Goal: Task Accomplishment & Management: Manage account settings

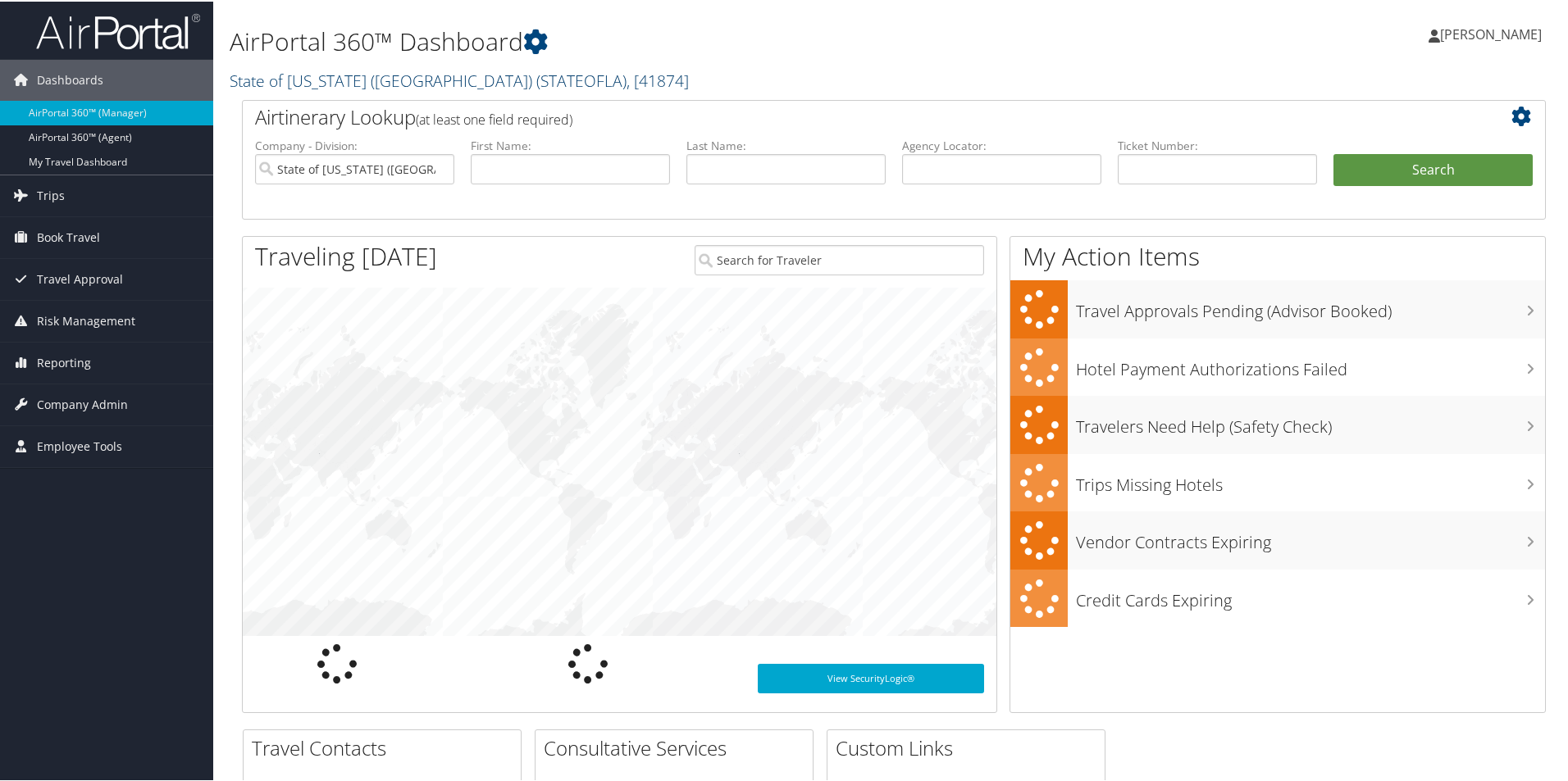
click at [335, 75] on link "State of Louisiana (SOLA) ( STATEOFLA ) , [ 41874 ]" at bounding box center [459, 79] width 459 height 22
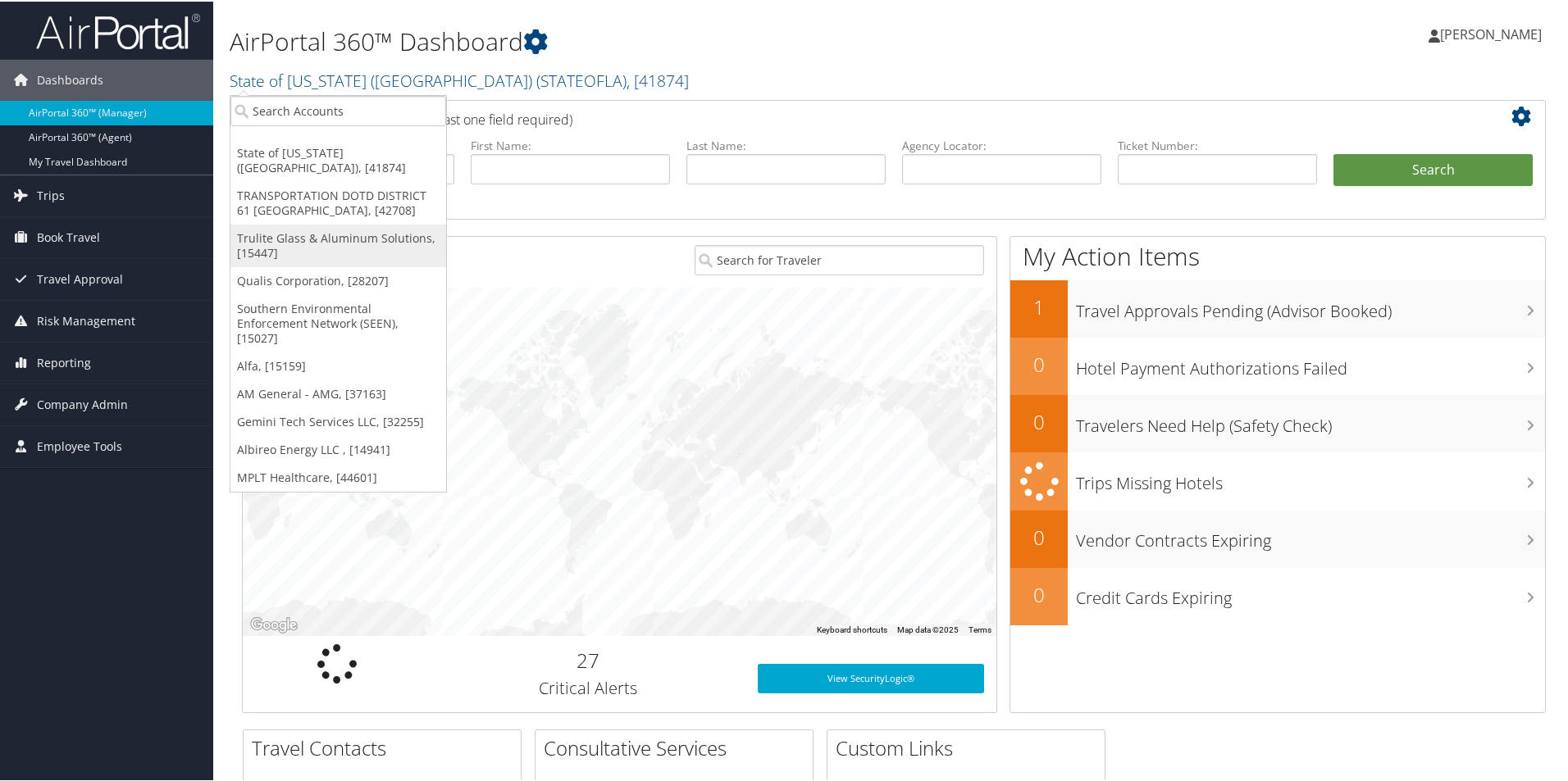
click at [308, 223] on link "Trulite Glass & Aluminum Solutions, [15447]" at bounding box center [338, 244] width 215 height 43
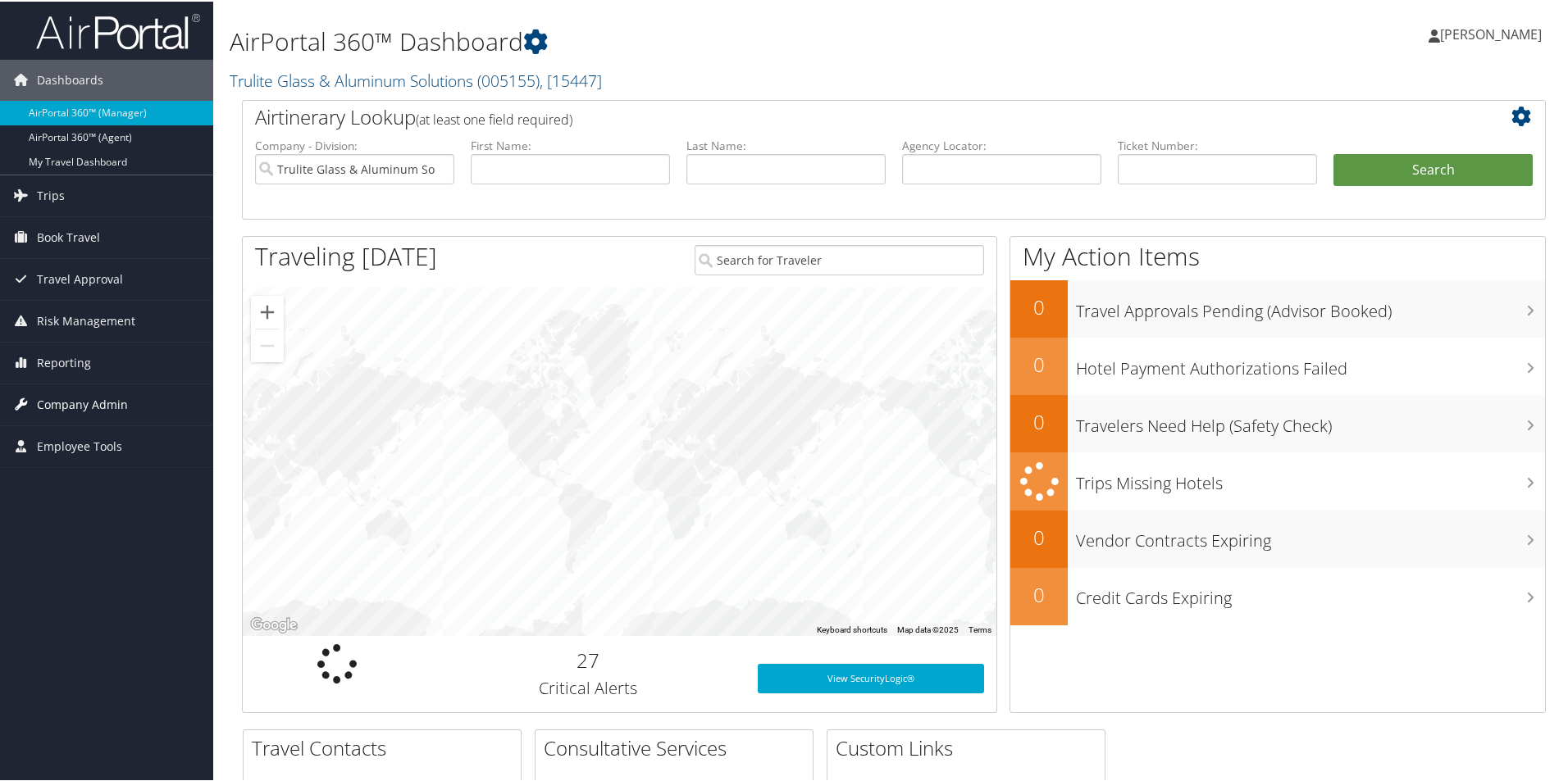
click at [78, 403] on span "Company Admin" at bounding box center [82, 403] width 91 height 41
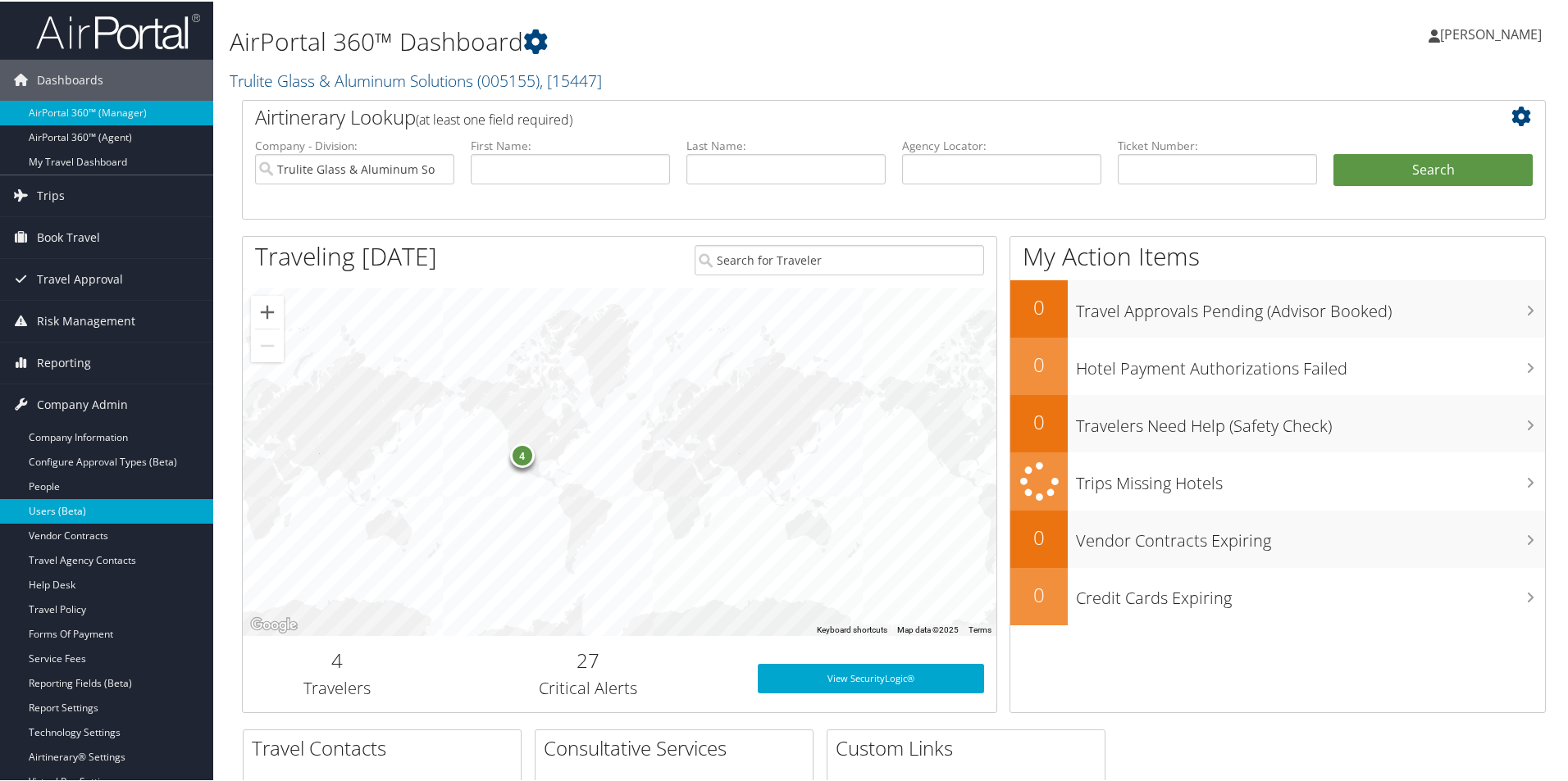
click at [72, 511] on link "Users (Beta)" at bounding box center [106, 509] width 214 height 25
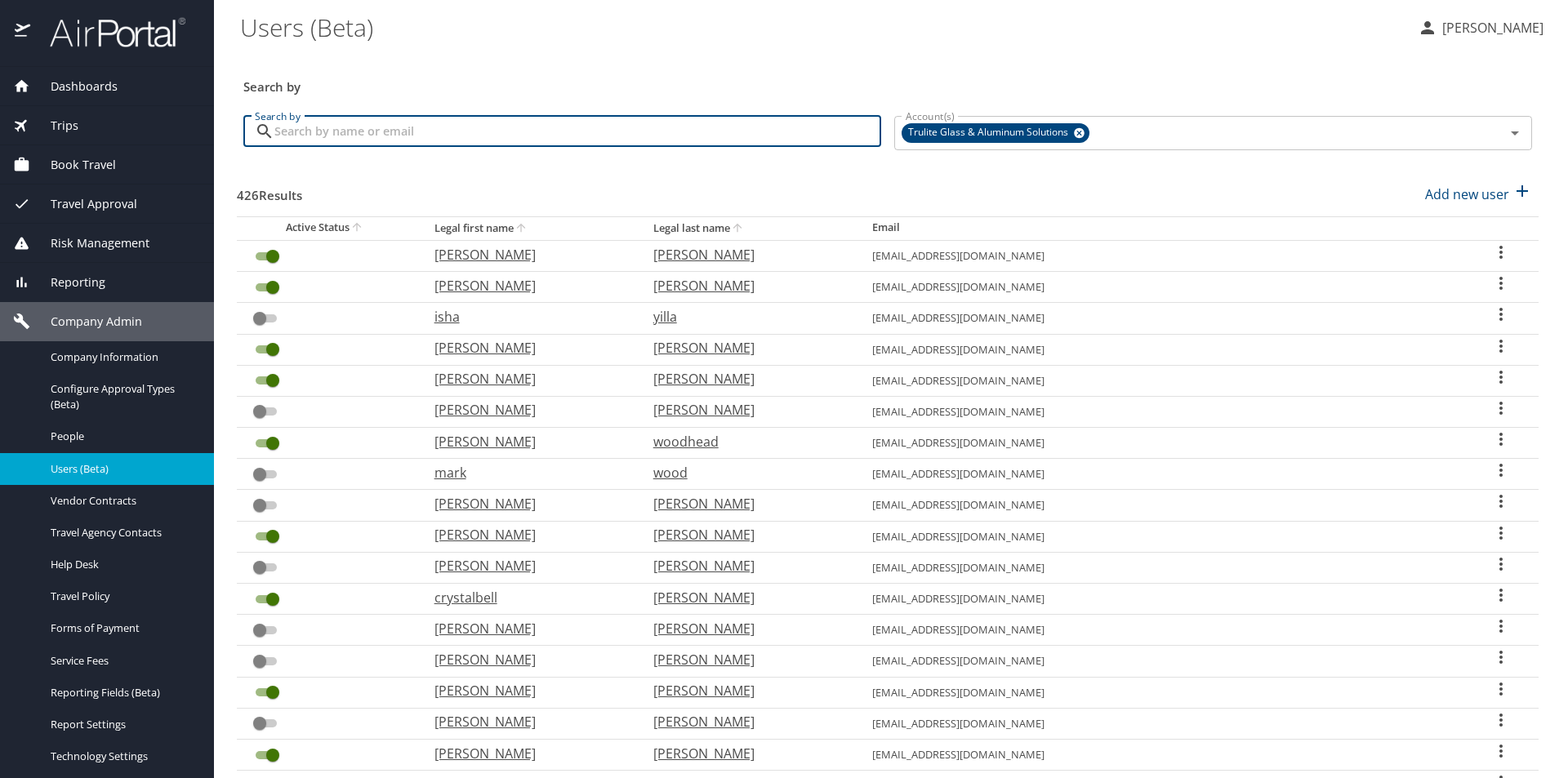
click at [385, 133] on input "Search by" at bounding box center [577, 132] width 606 height 31
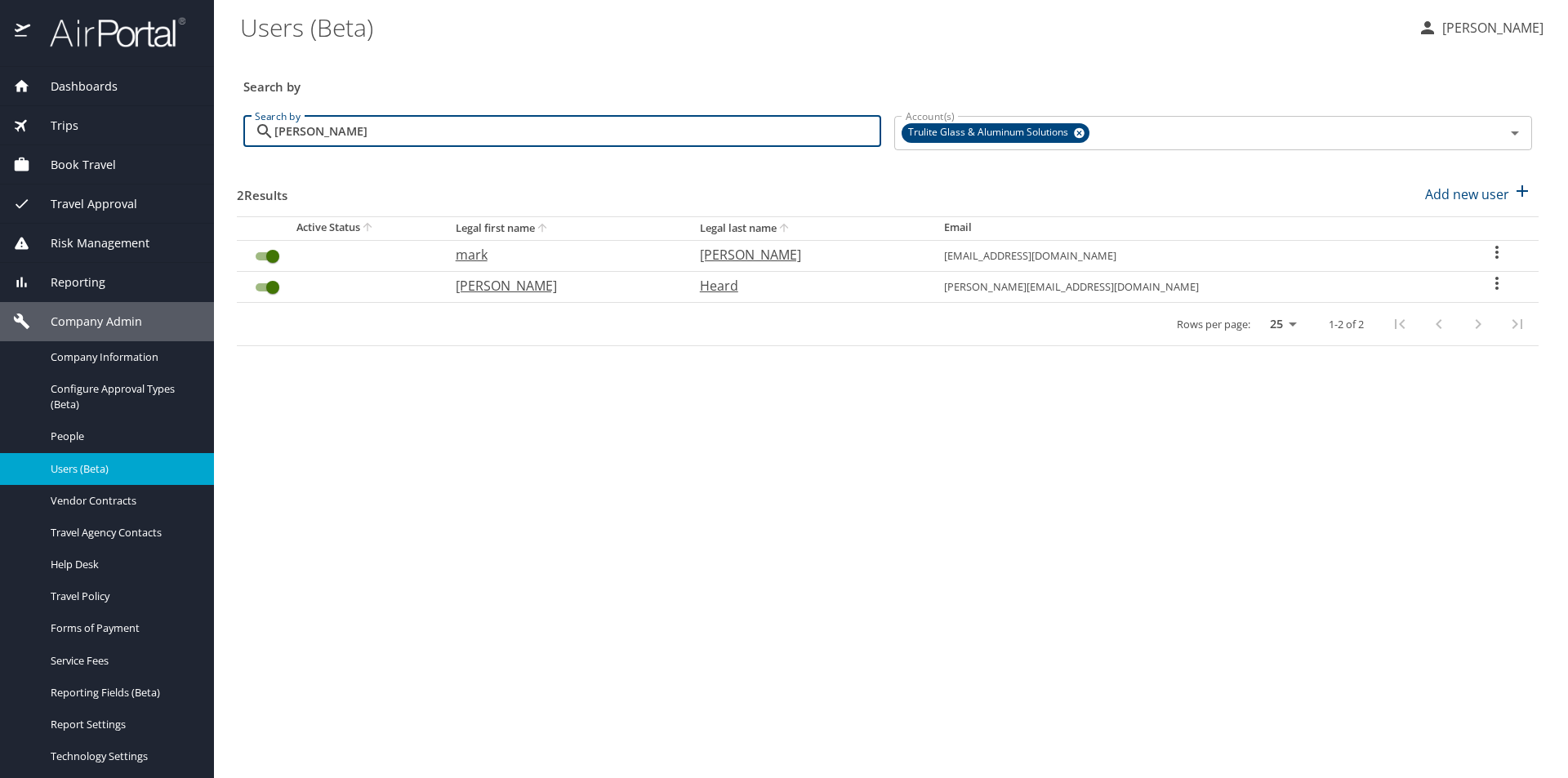
type input "taylor"
click at [1495, 248] on icon "User Search Table" at bounding box center [1497, 252] width 3 height 13
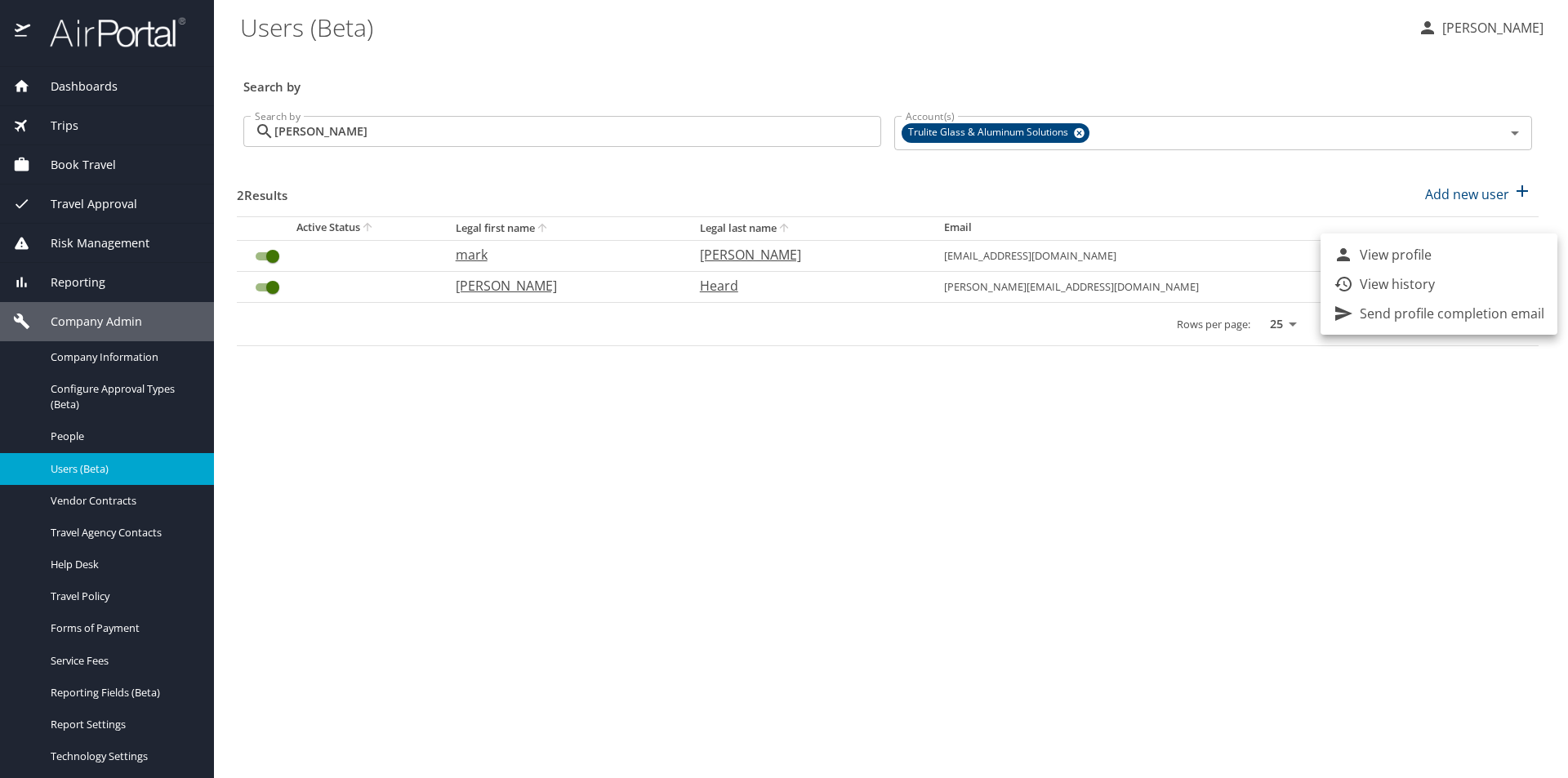
click at [1365, 256] on p "View profile" at bounding box center [1395, 254] width 72 height 20
select select "US"
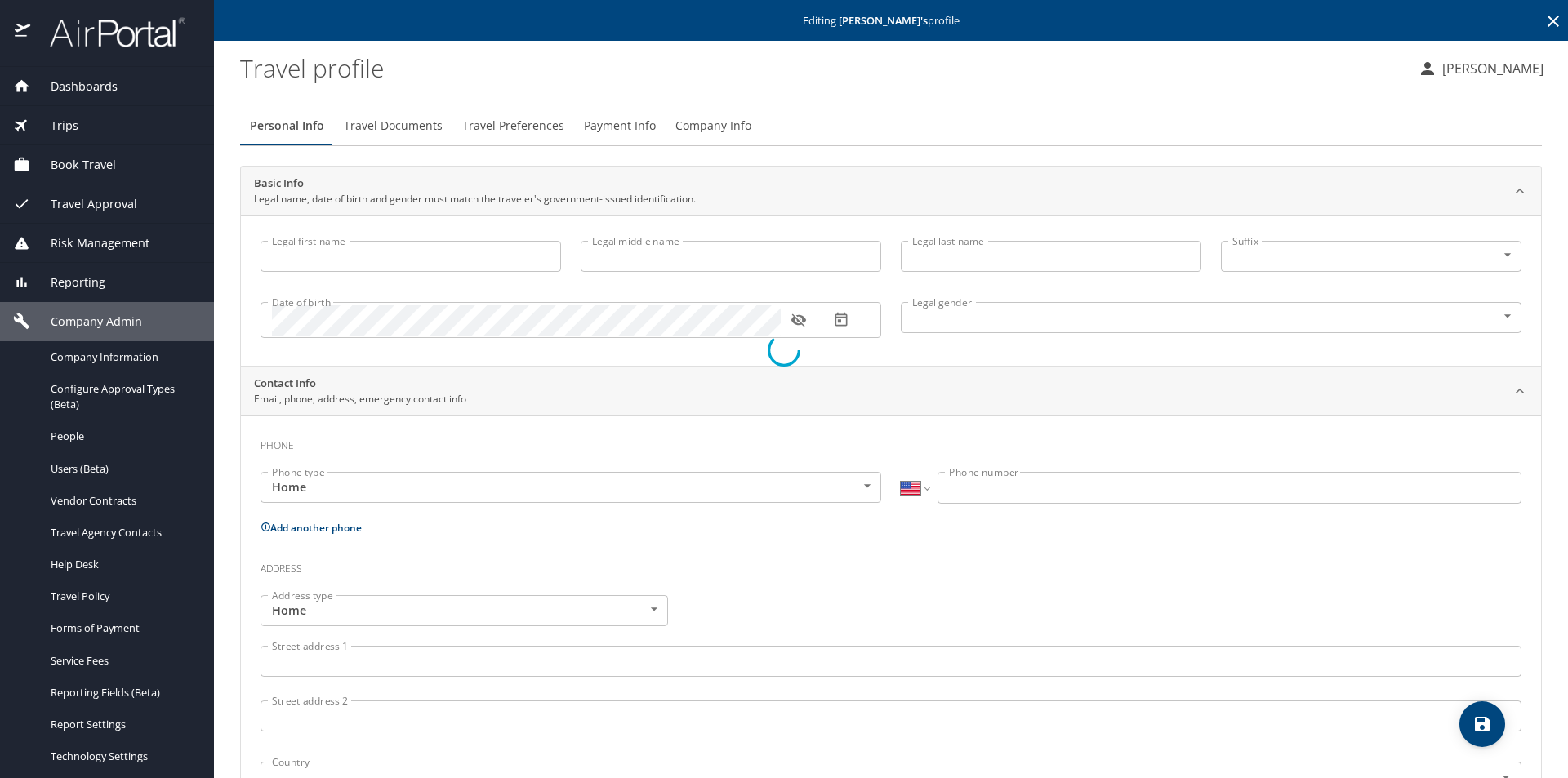
type input "mark"
type input "taylor"
type input "Male"
select select "US"
click at [599, 124] on span "Payment Info" at bounding box center [620, 126] width 72 height 20
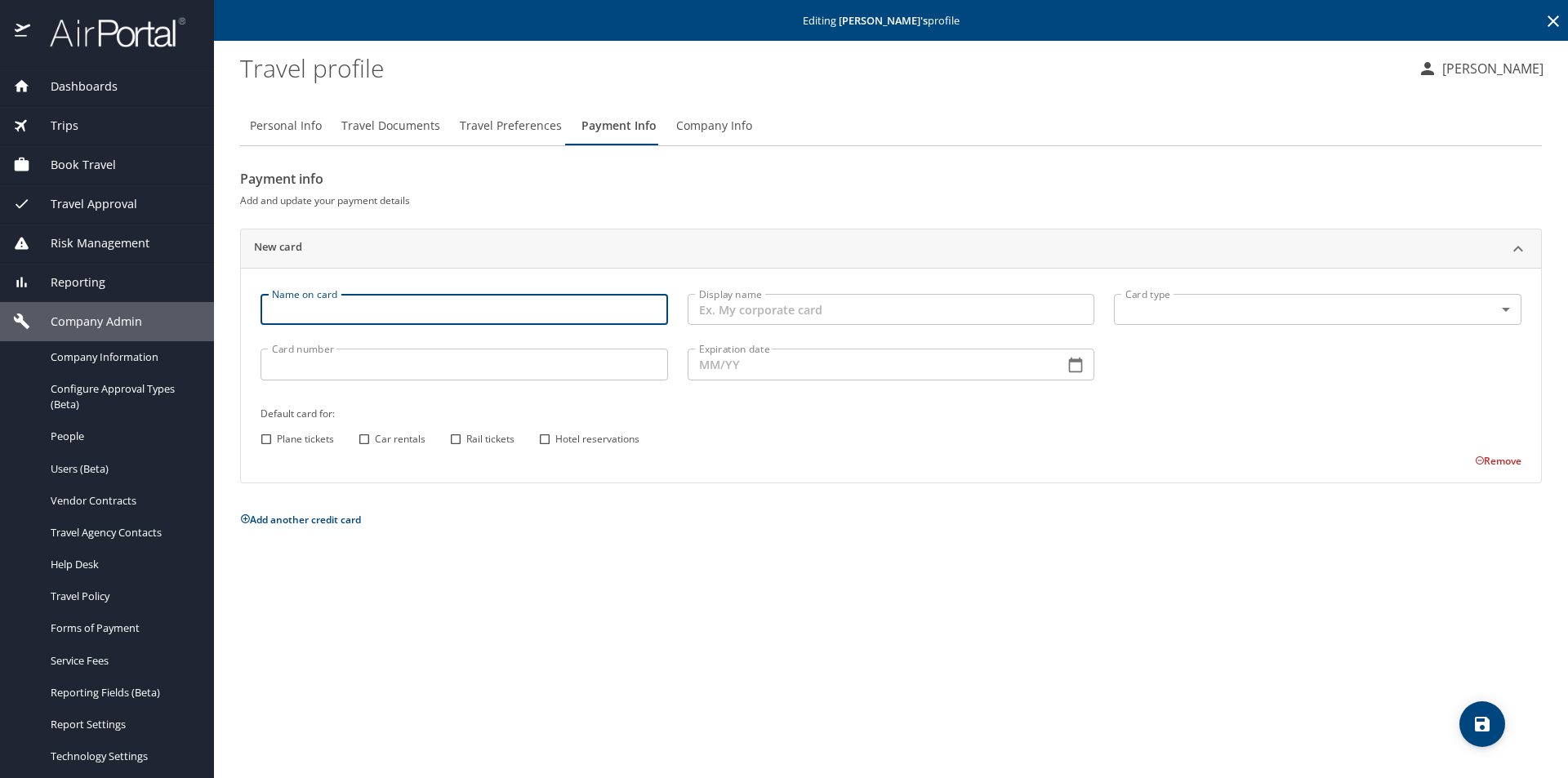
click at [365, 306] on input "Name on card" at bounding box center [464, 309] width 407 height 31
type input "Mark Taylor"
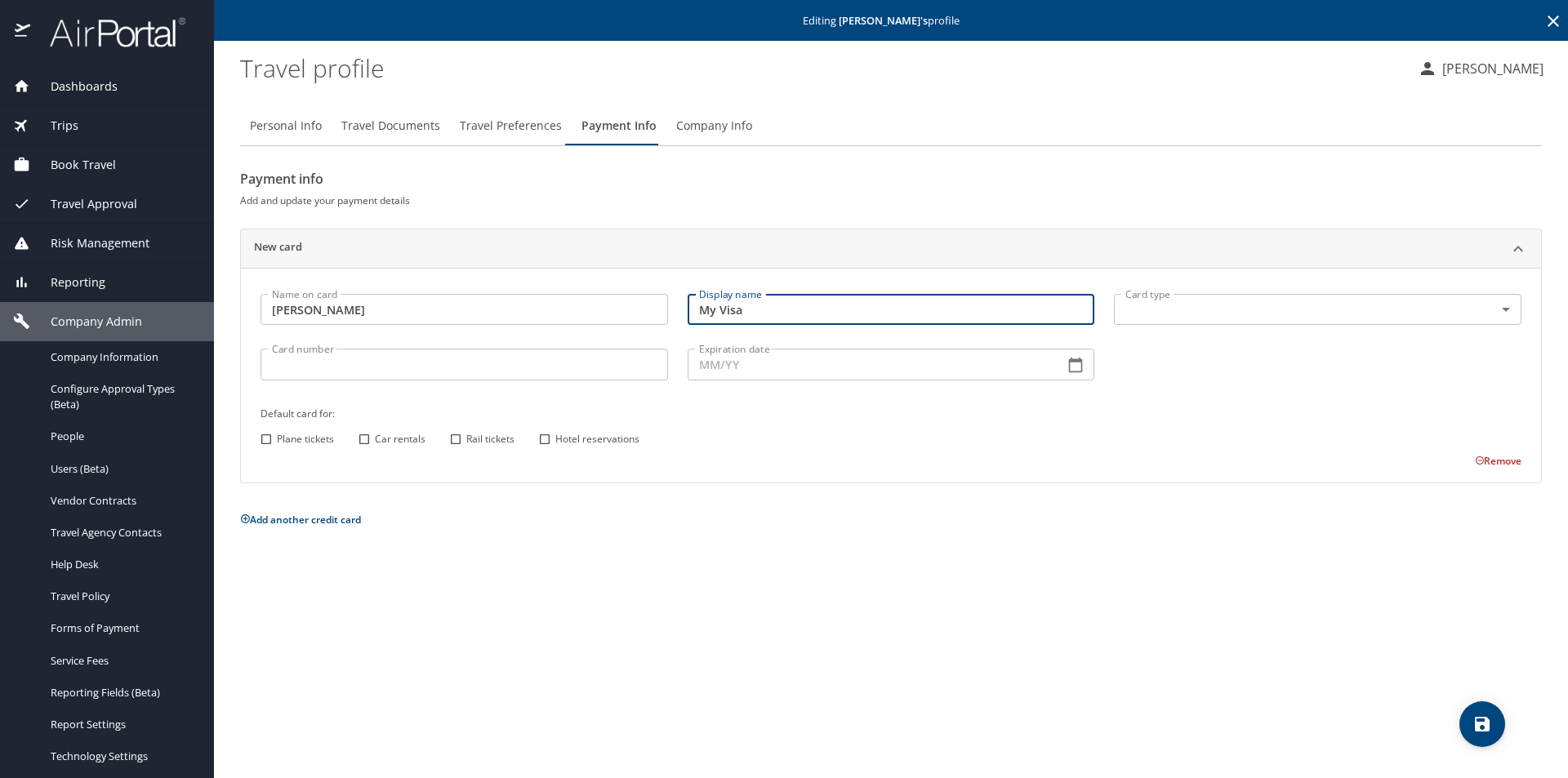
type input "My Visa"
click at [1506, 313] on body "Dashboards AirPortal 360™ Manager AirPortal 360™ Agent My Travel Dashboard Trip…" at bounding box center [784, 389] width 1568 height 778
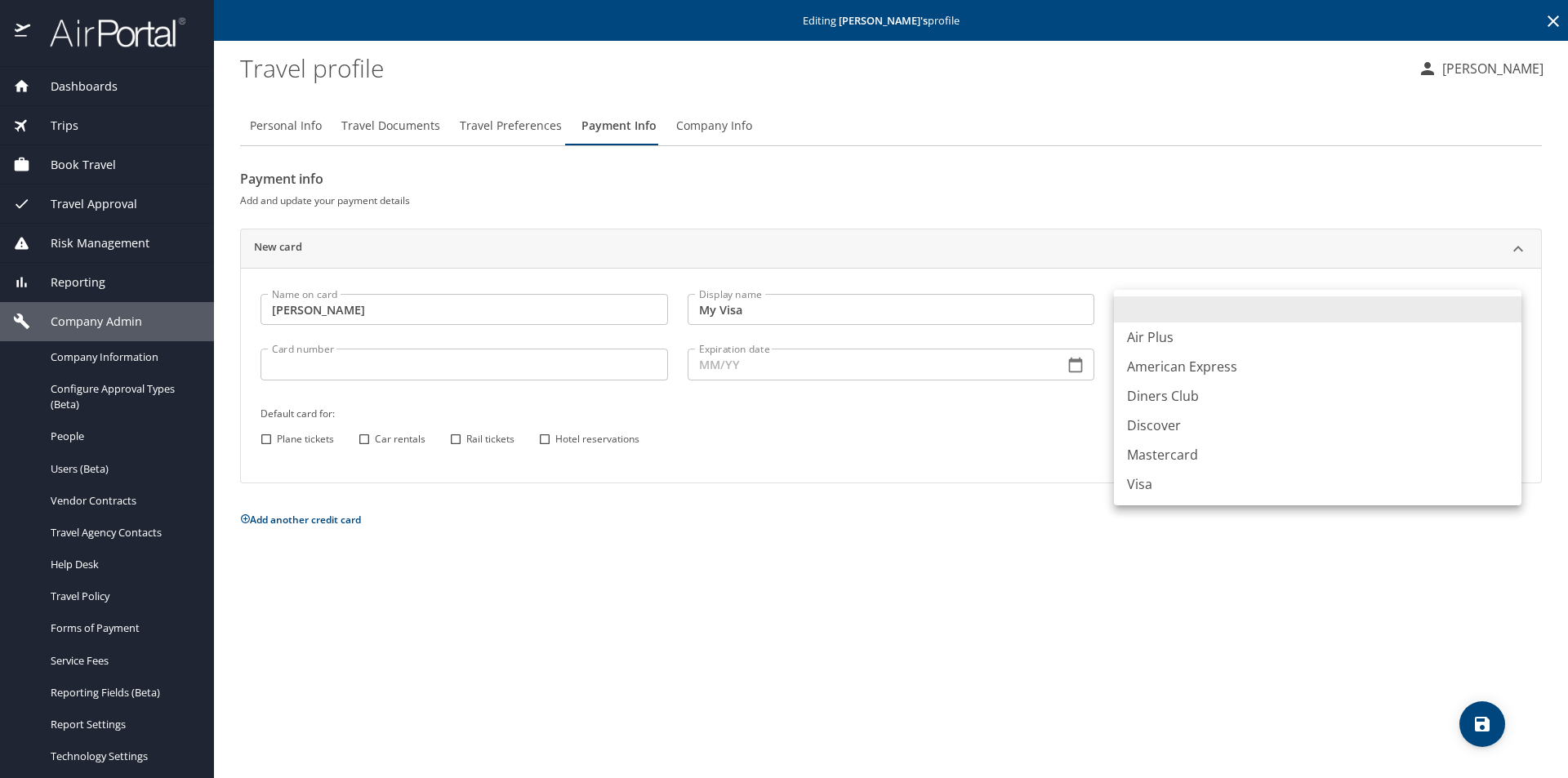
drag, startPoint x: 1145, startPoint y: 484, endPoint x: 659, endPoint y: 457, distance: 486.7
click at [1139, 484] on li "Visa" at bounding box center [1317, 484] width 407 height 29
type input "VI"
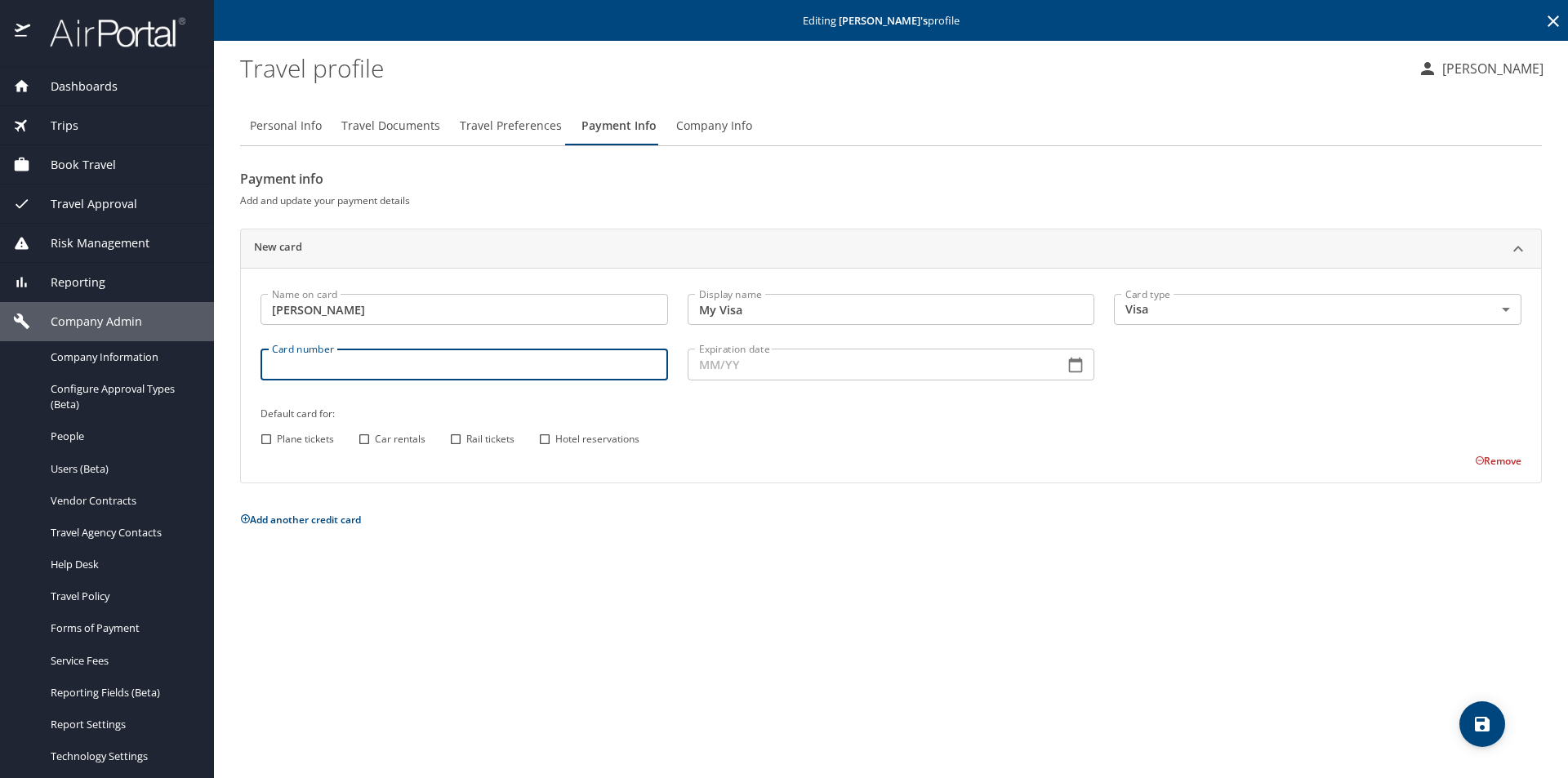
click at [366, 369] on input "Card number" at bounding box center [464, 364] width 407 height 31
type input "4808012958202567"
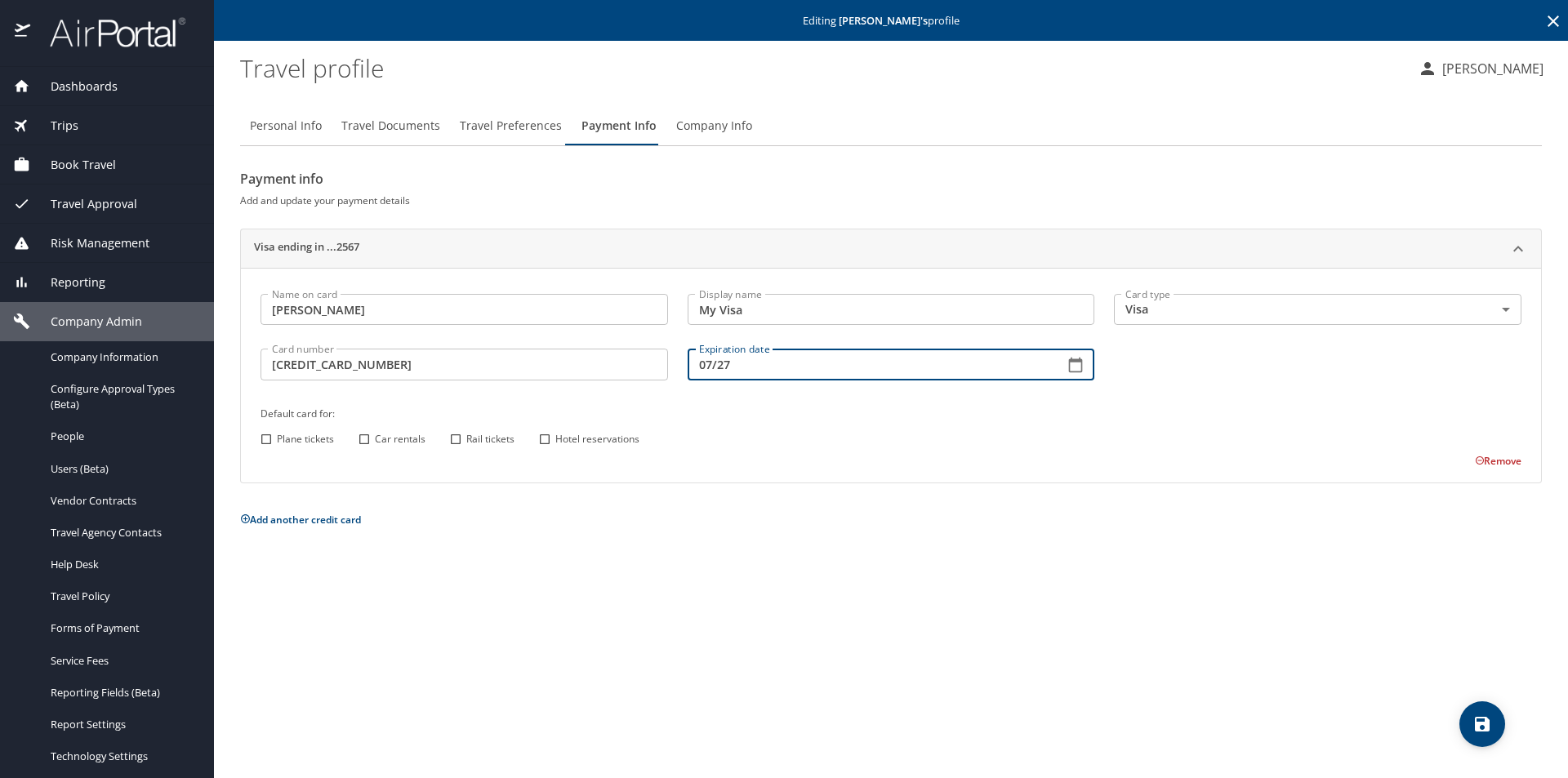
type input "07/27"
click at [266, 438] on input "Plane tickets" at bounding box center [266, 439] width 21 height 21
checkbox input "true"
click at [360, 436] on input "Car rentals" at bounding box center [364, 439] width 21 height 21
checkbox input "true"
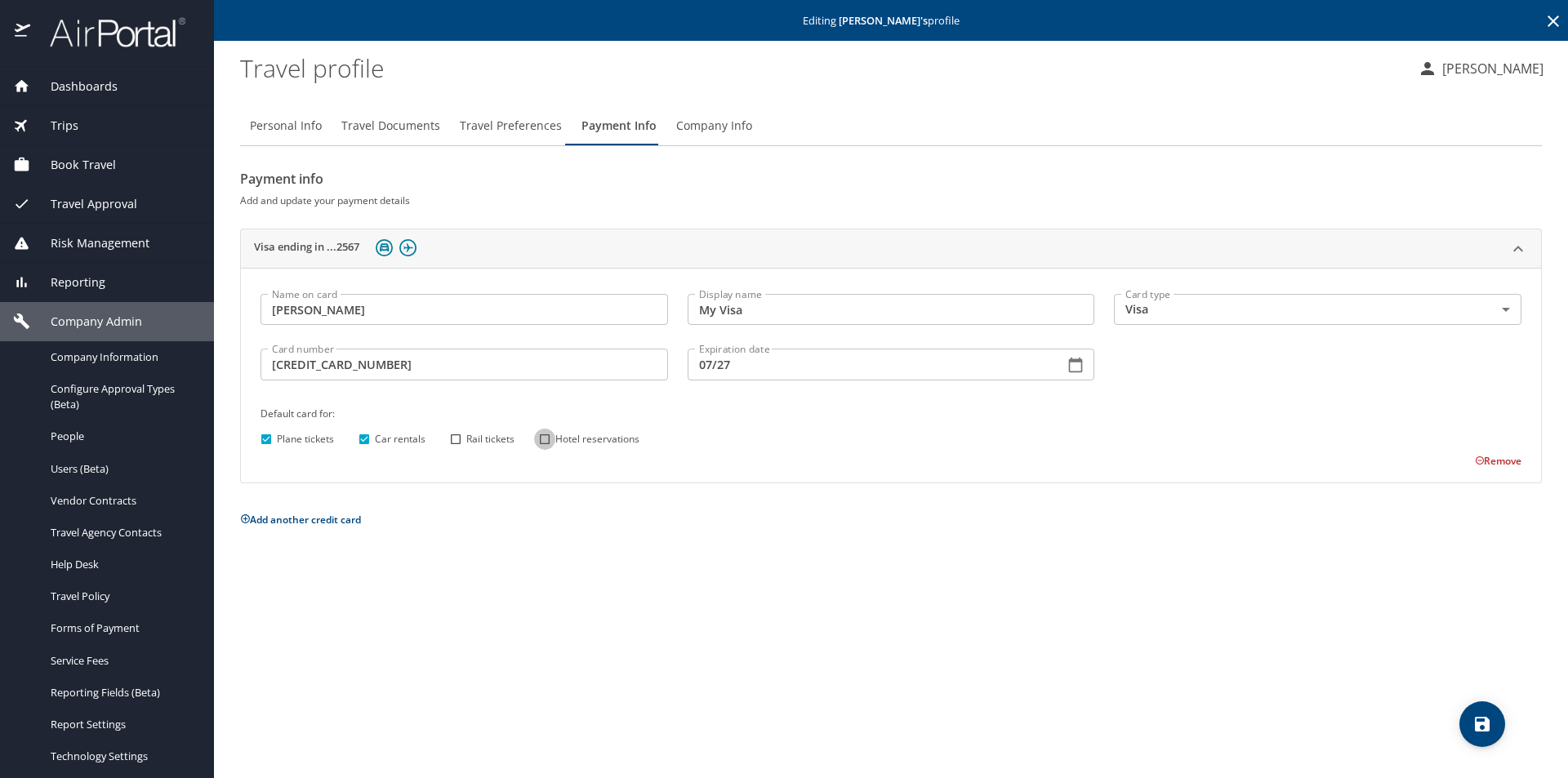
click at [542, 433] on input "Hotel reservations" at bounding box center [544, 439] width 21 height 21
checkbox input "true"
click at [1491, 719] on icon "save" at bounding box center [1482, 724] width 20 height 20
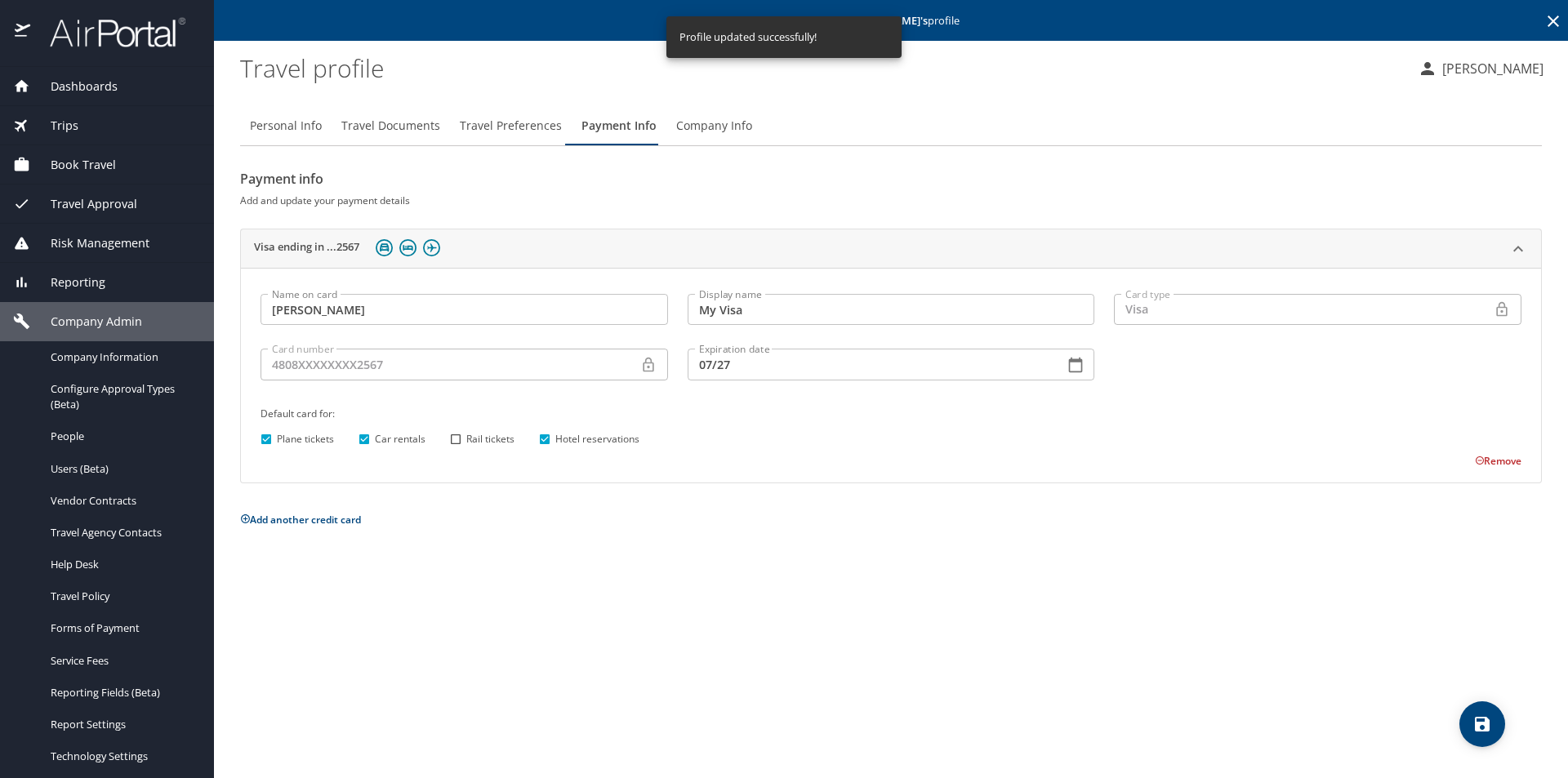
click at [102, 86] on span "Dashboards" at bounding box center [73, 86] width 87 height 18
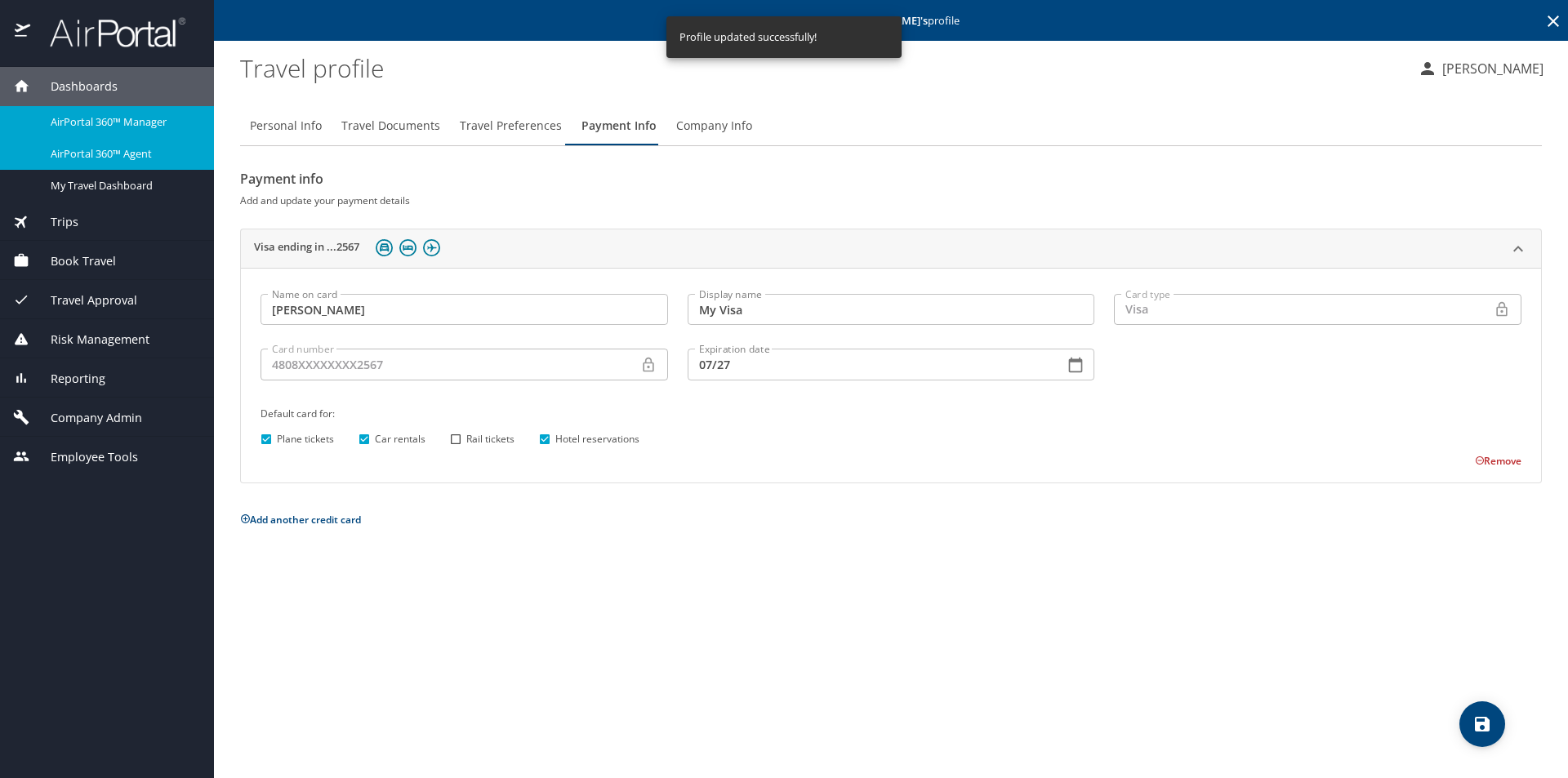
click at [122, 155] on span "AirPortal 360™ Agent" at bounding box center [122, 154] width 143 height 15
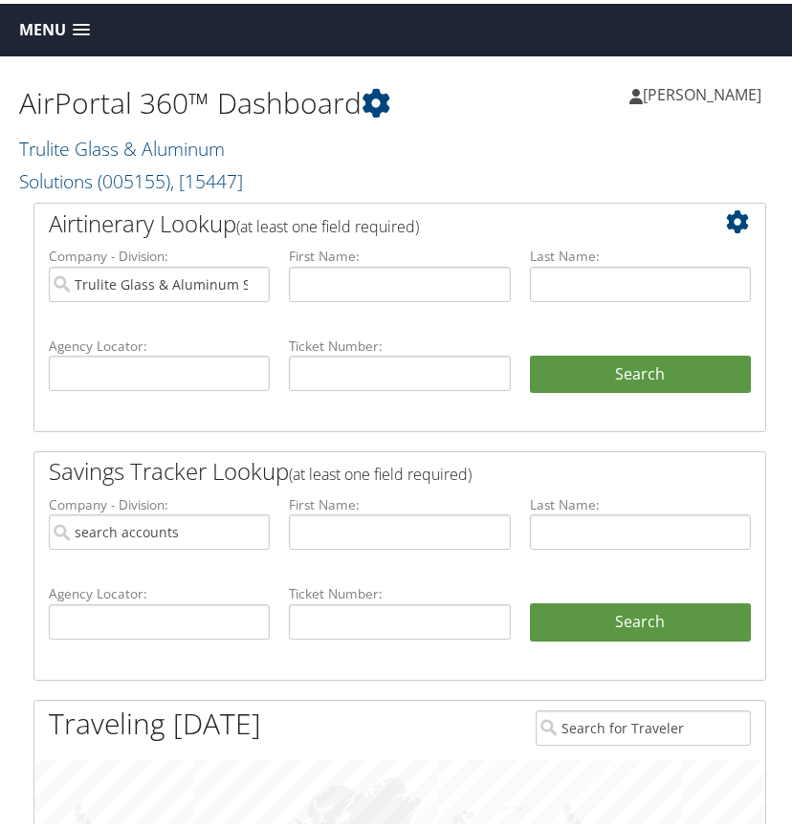
type input "Trulite Glass & Aluminum Solutions"
click at [127, 150] on link "Trulite Glass & Aluminum Solutions ( 005155 ) , [ 15447 ]" at bounding box center [131, 161] width 224 height 58
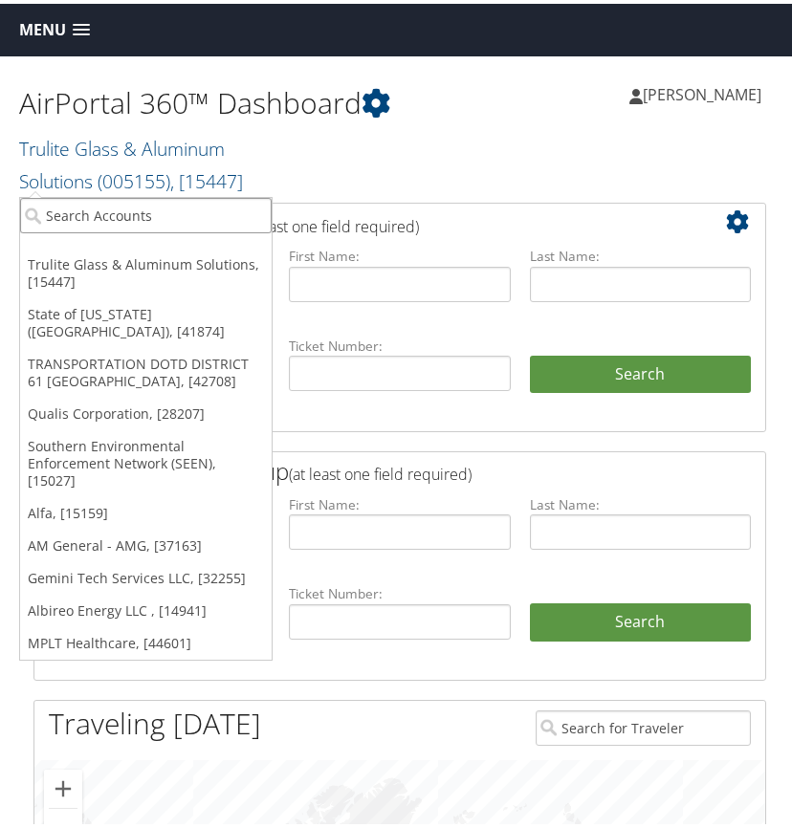
click at [73, 216] on input "search" at bounding box center [145, 211] width 251 height 35
type input "ispa"
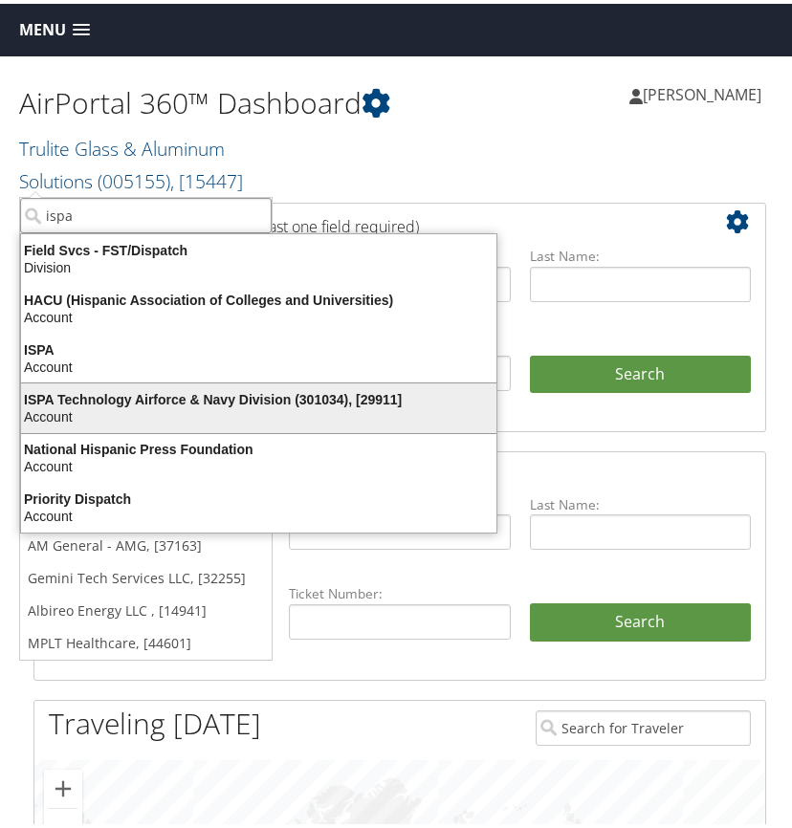
click at [85, 396] on div "ISPA Technology Airforce & Navy Division (301034), [29911]" at bounding box center [259, 395] width 498 height 17
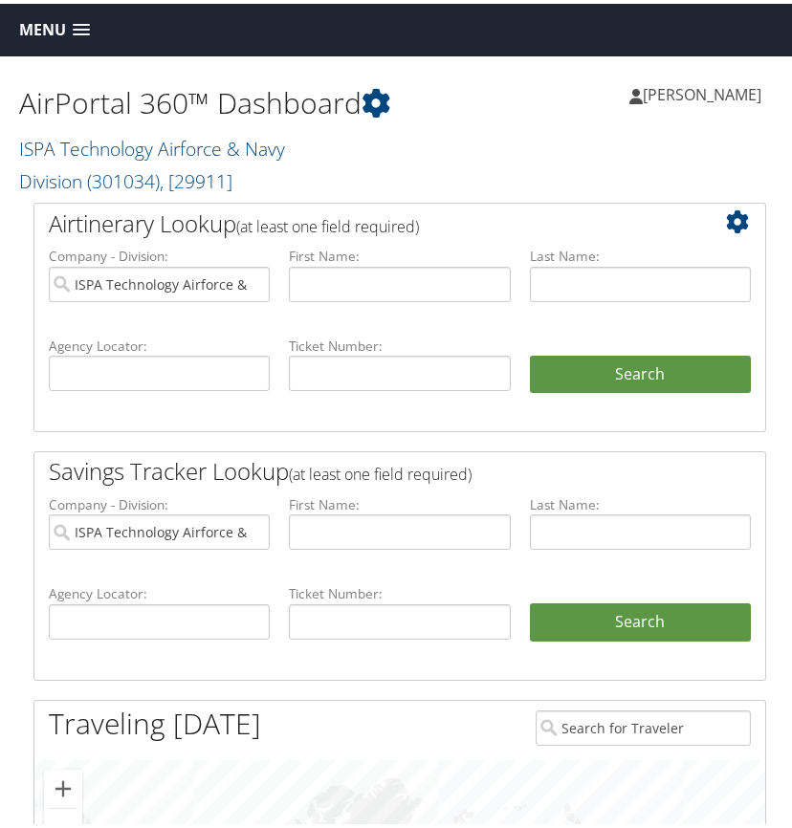
click at [82, 24] on span at bounding box center [81, 26] width 17 height 13
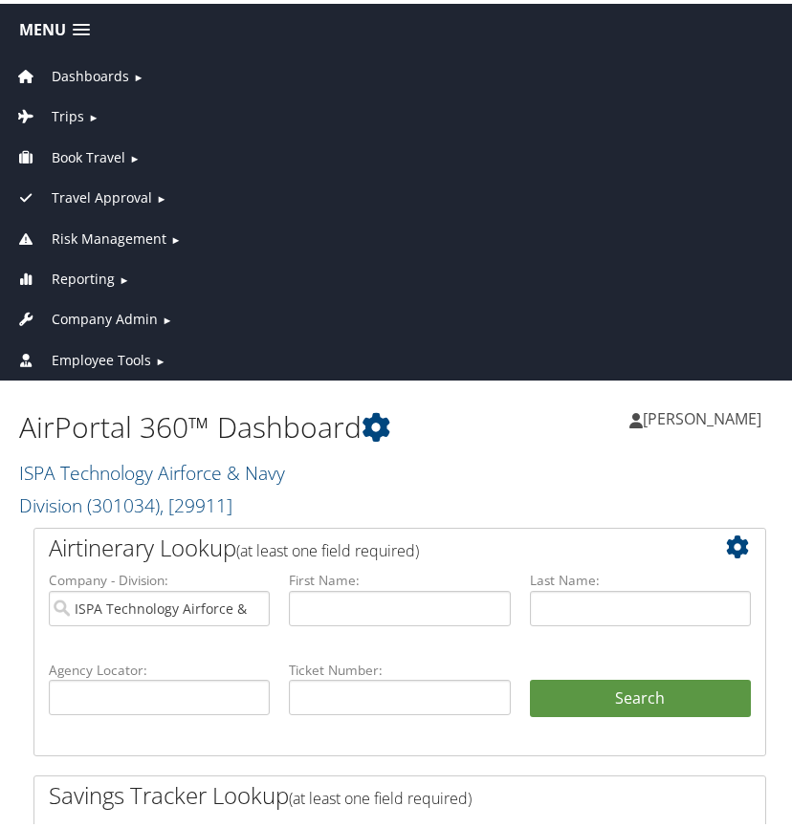
click at [101, 271] on span "Reporting" at bounding box center [83, 275] width 63 height 21
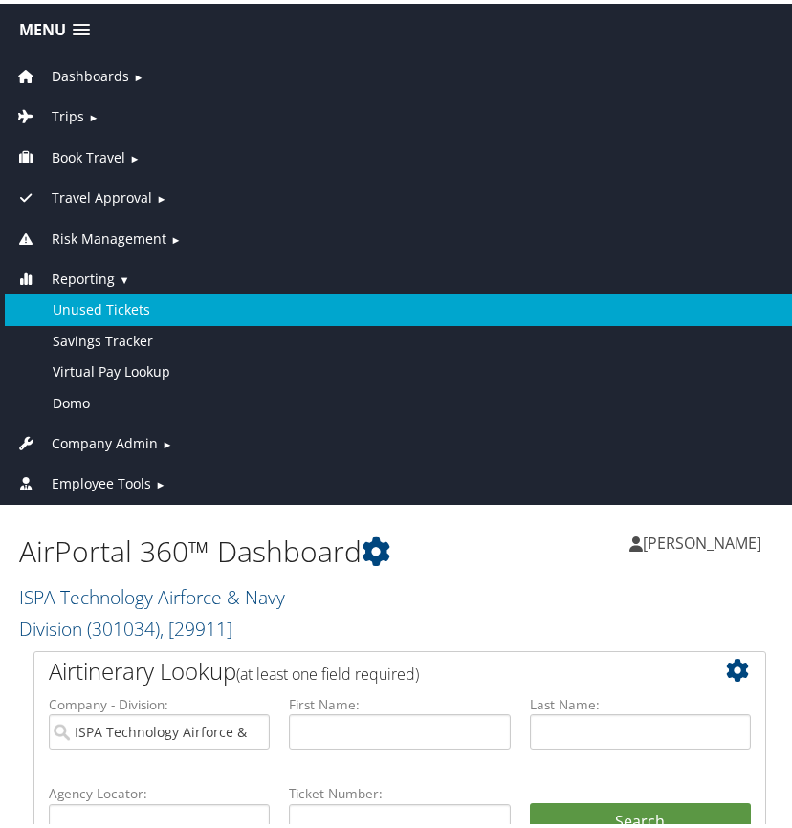
click at [112, 304] on link "Unused Tickets" at bounding box center [400, 306] width 790 height 31
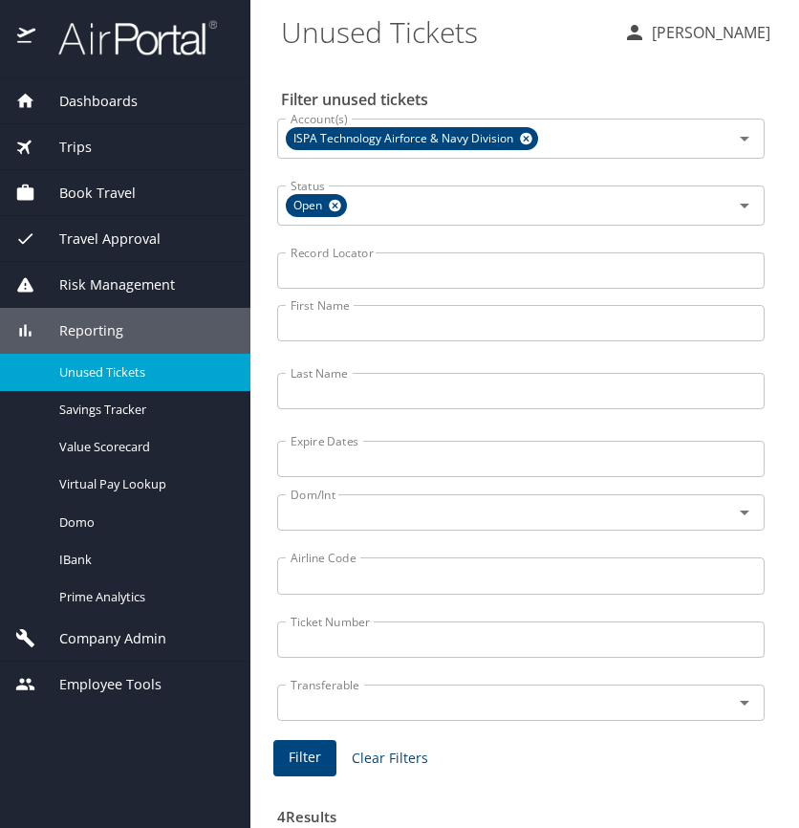
click at [337, 575] on input "Airline Code" at bounding box center [521, 575] width 488 height 36
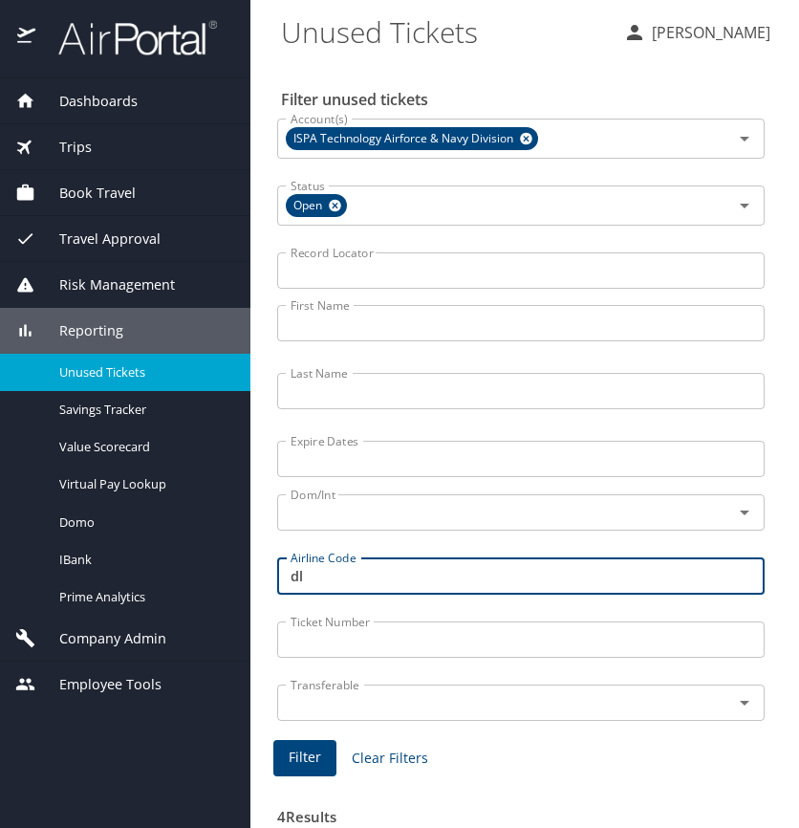
type input "dl"
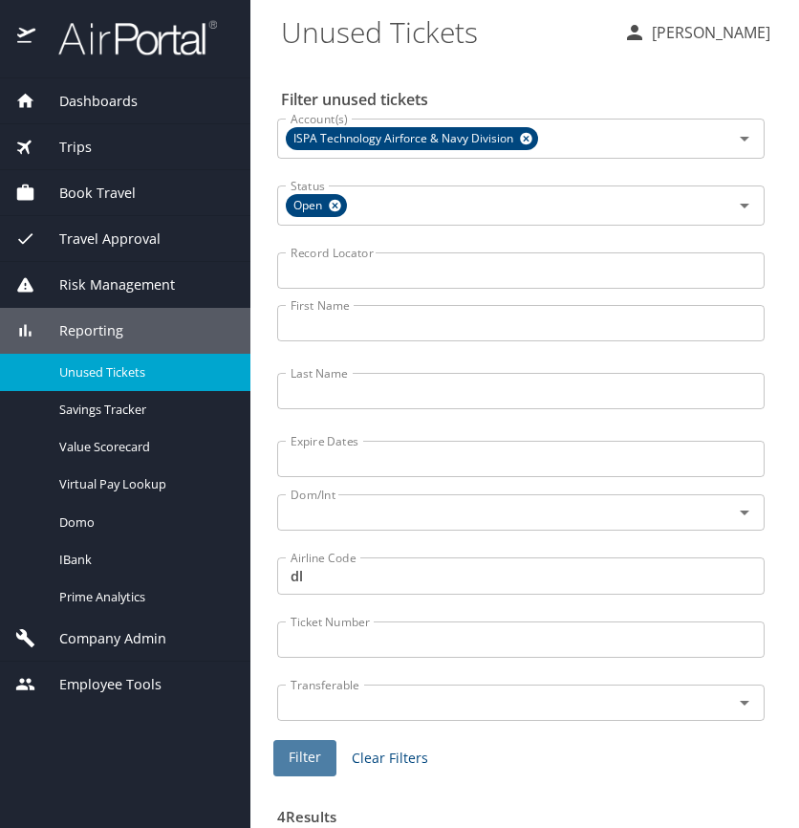
click at [309, 750] on span "Filter" at bounding box center [305, 758] width 33 height 24
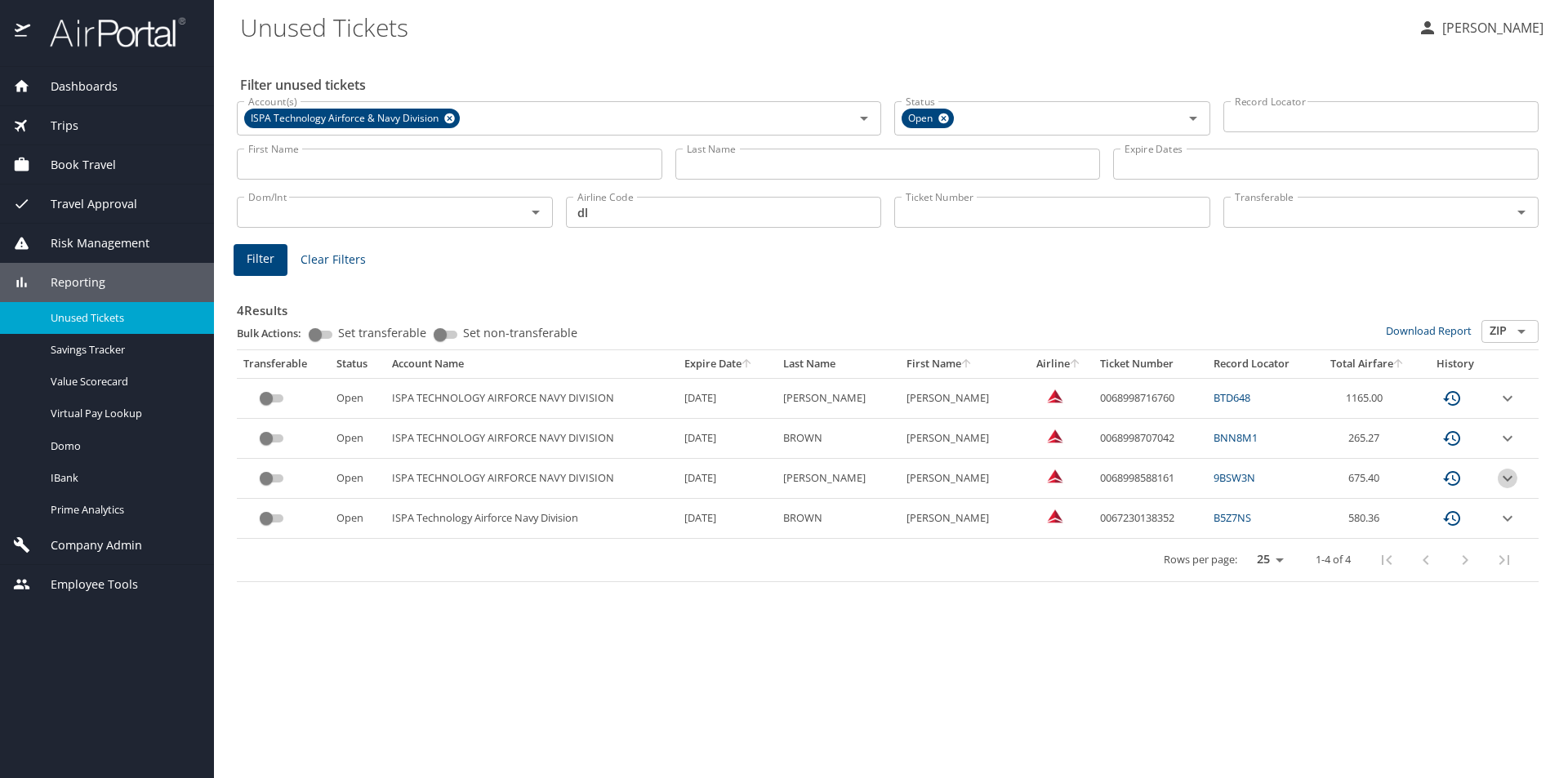
click at [682, 477] on icon "expand row" at bounding box center [1507, 477] width 9 height 6
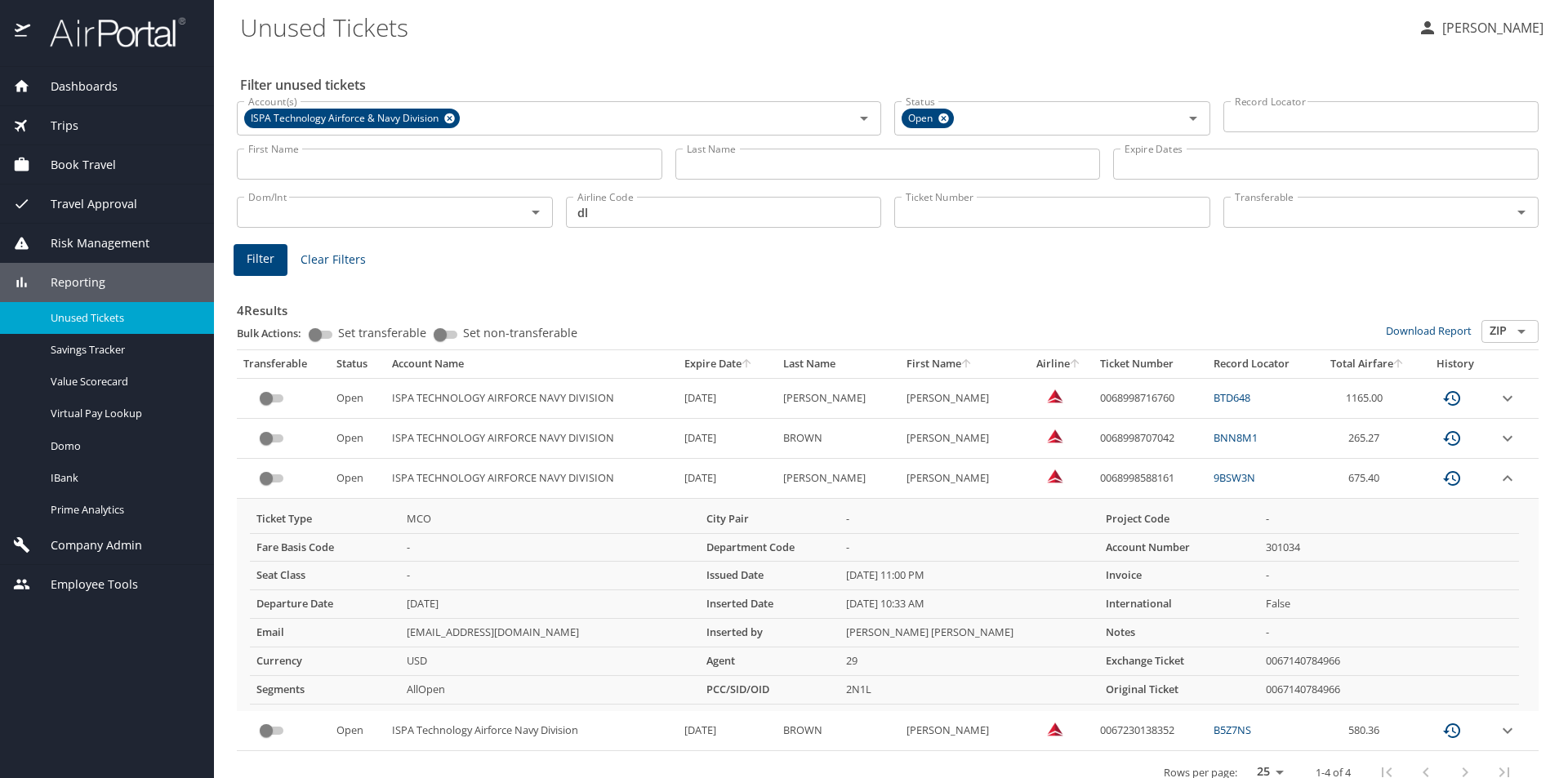
click at [682, 477] on icon "expand row" at bounding box center [1507, 478] width 20 height 20
